Goal: Find specific page/section: Find specific page/section

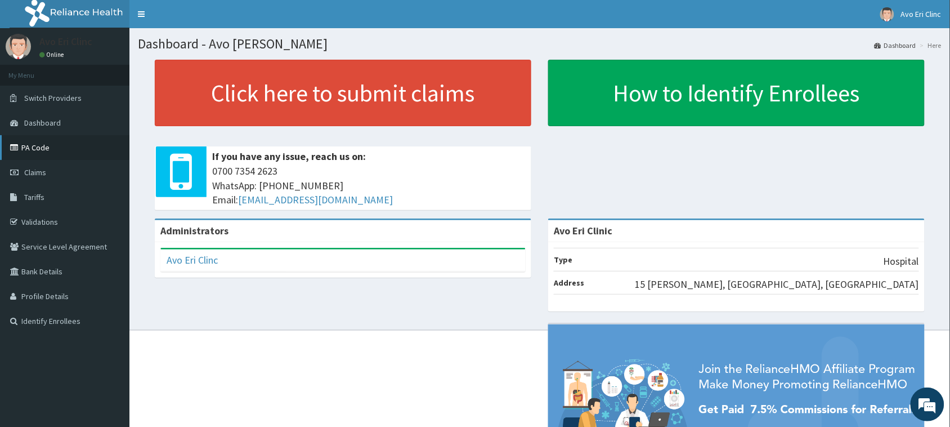
drag, startPoint x: 53, startPoint y: 151, endPoint x: 54, endPoint y: 144, distance: 6.8
click at [53, 150] on link "PA Code" at bounding box center [64, 147] width 129 height 25
click at [41, 147] on link "PA Code" at bounding box center [64, 147] width 129 height 25
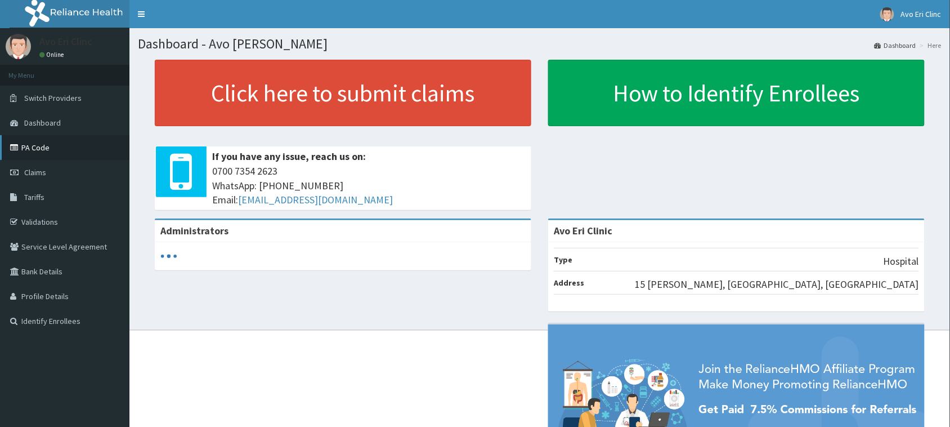
click at [34, 145] on link "PA Code" at bounding box center [64, 147] width 129 height 25
